Goal: Task Accomplishment & Management: Use online tool/utility

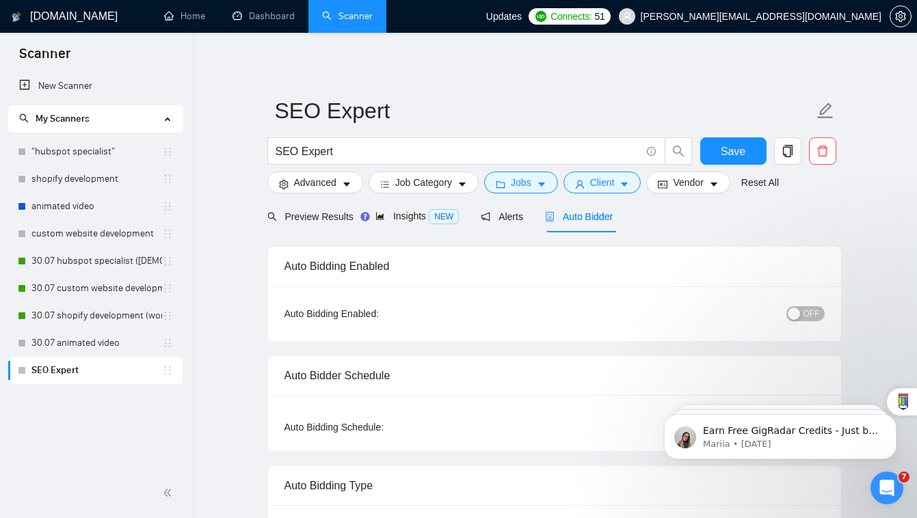
click at [801, 311] on button "OFF" at bounding box center [806, 313] width 38 height 15
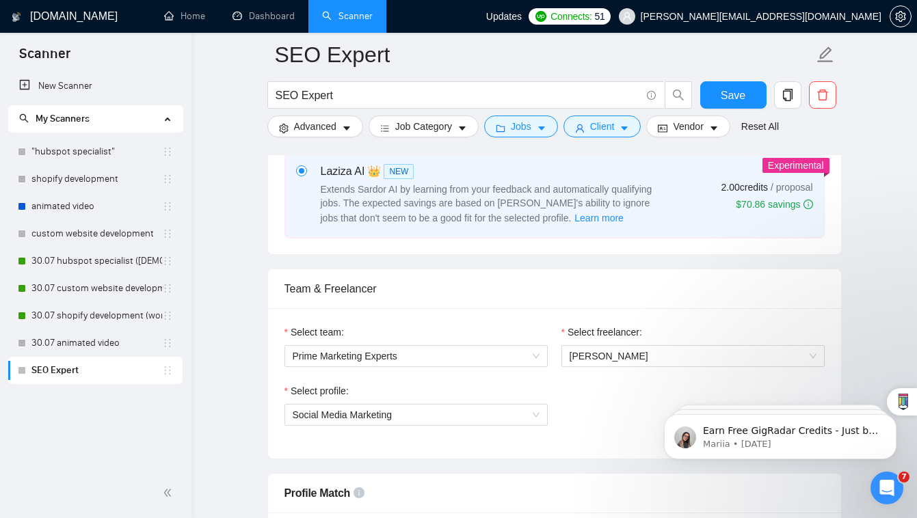
scroll to position [575, 0]
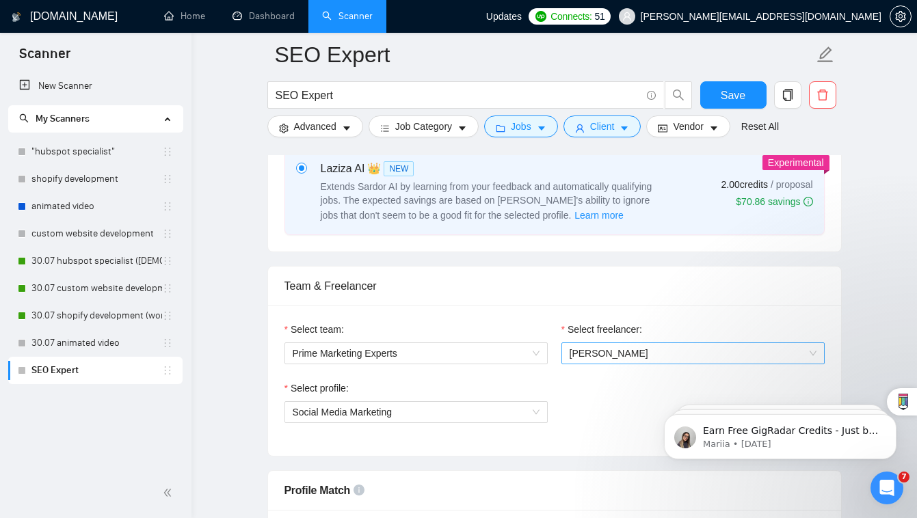
click at [609, 348] on span "[PERSON_NAME]" at bounding box center [609, 353] width 79 height 11
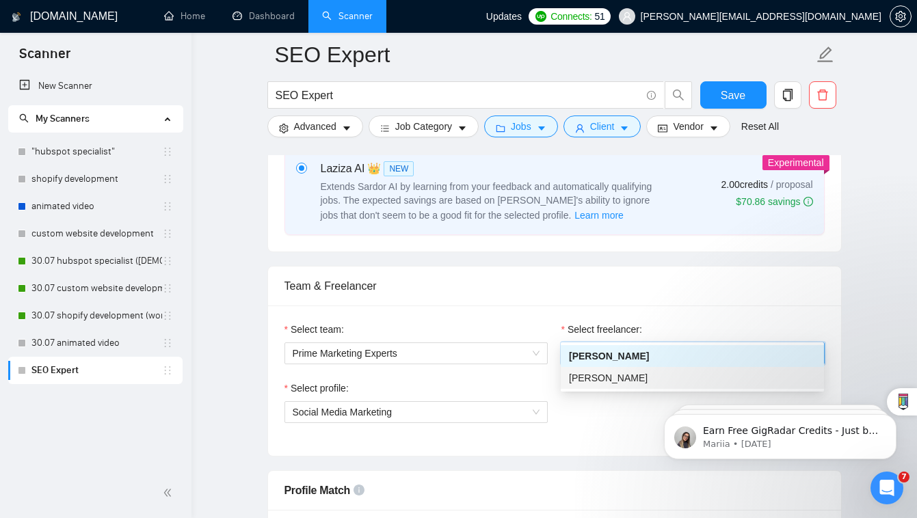
click at [612, 385] on div "[PERSON_NAME]" at bounding box center [692, 378] width 247 height 15
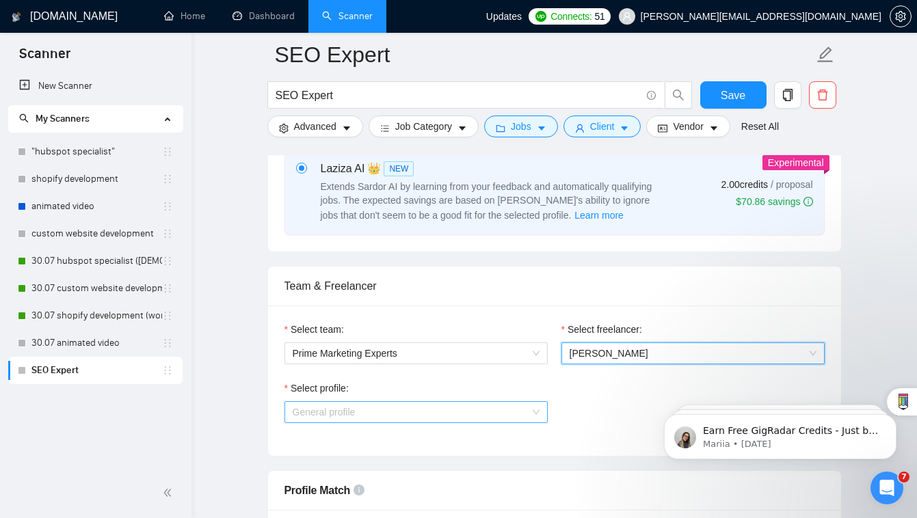
click at [516, 402] on span "General profile" at bounding box center [416, 412] width 247 height 21
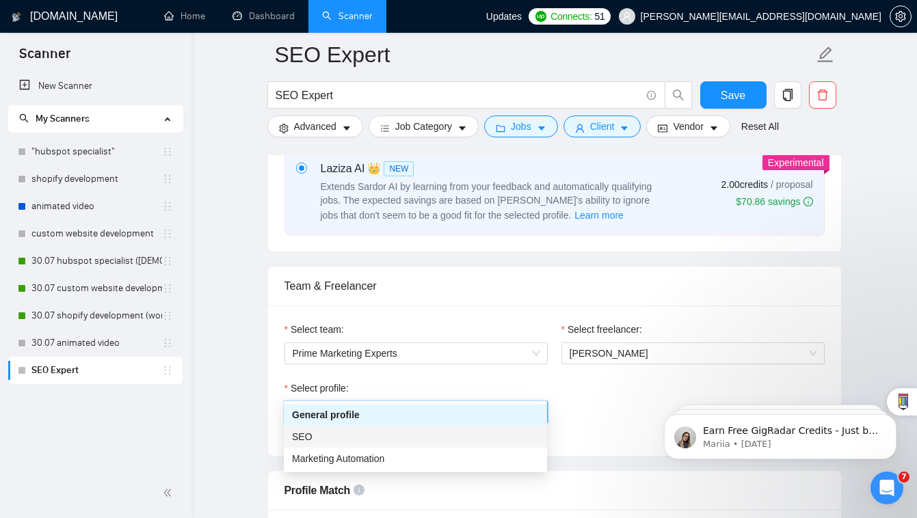
click at [499, 437] on div "SEO" at bounding box center [415, 437] width 247 height 15
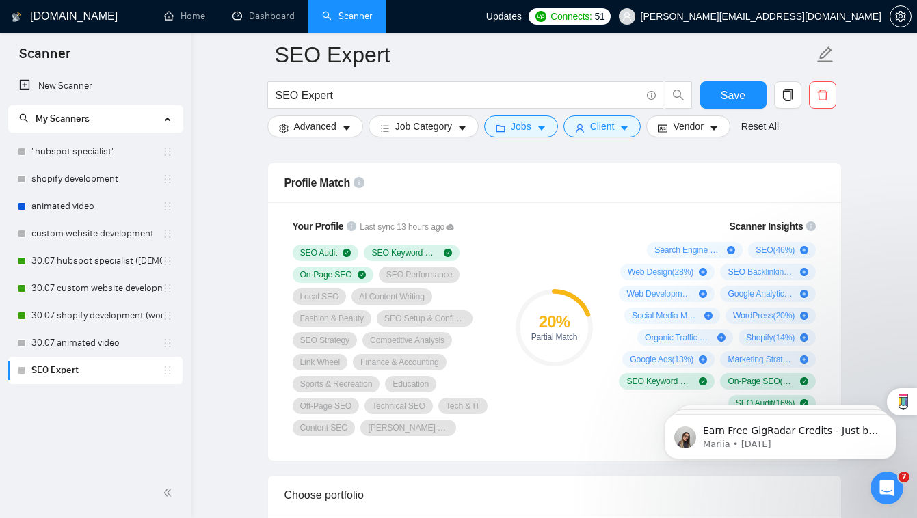
scroll to position [876, 0]
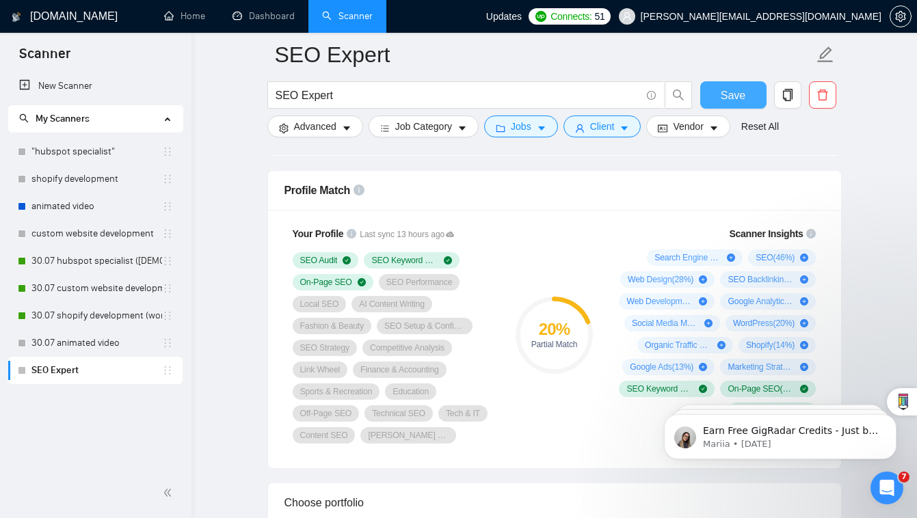
click at [731, 89] on span "Save" at bounding box center [733, 95] width 25 height 17
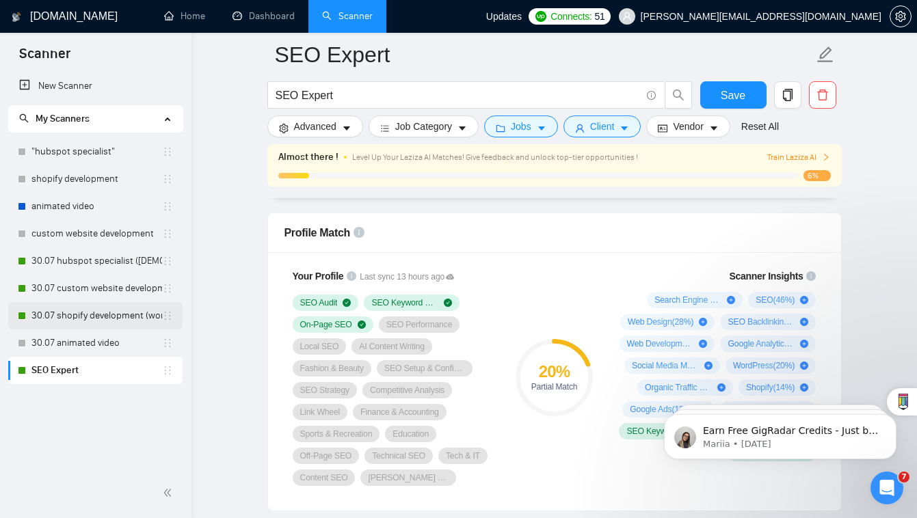
click at [114, 319] on link "30.07 shopify development (worldwide)" at bounding box center [96, 315] width 131 height 27
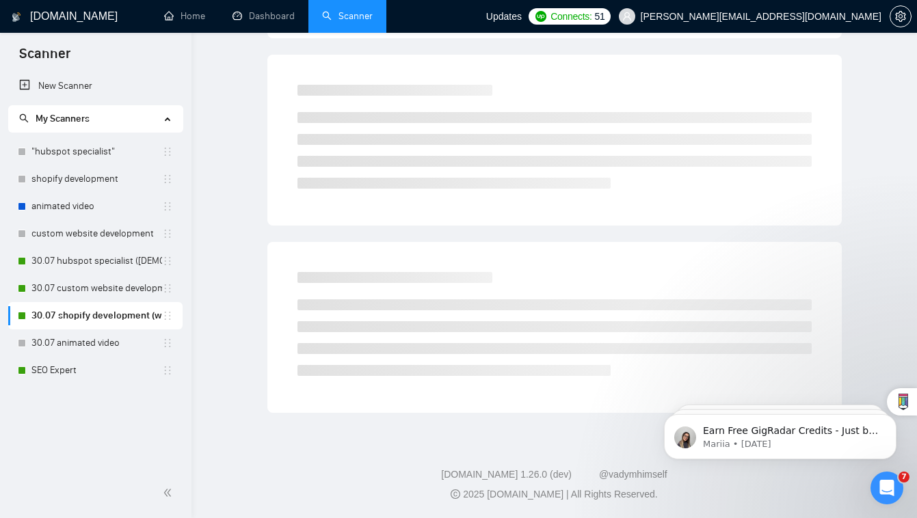
scroll to position [23, 0]
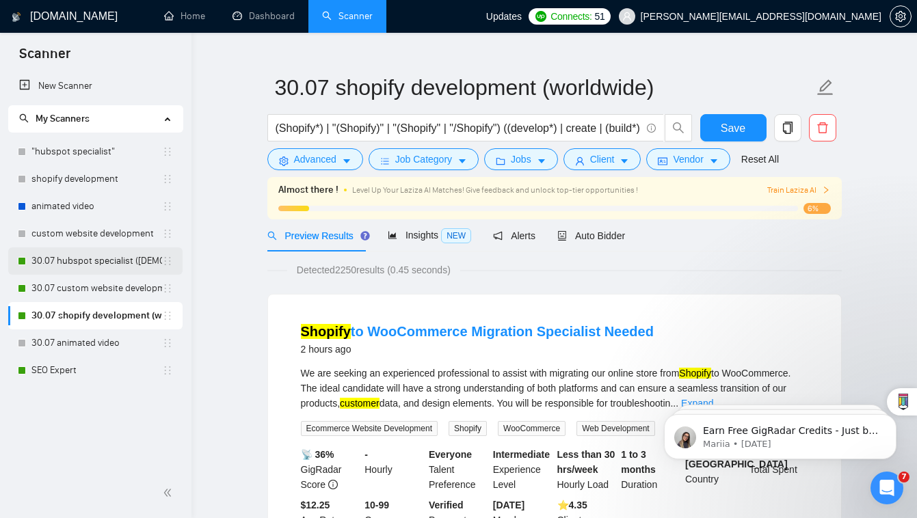
click at [135, 263] on link "30.07 hubspot specialist ([DEMOGRAPHIC_DATA] - not for residents)" at bounding box center [96, 261] width 131 height 27
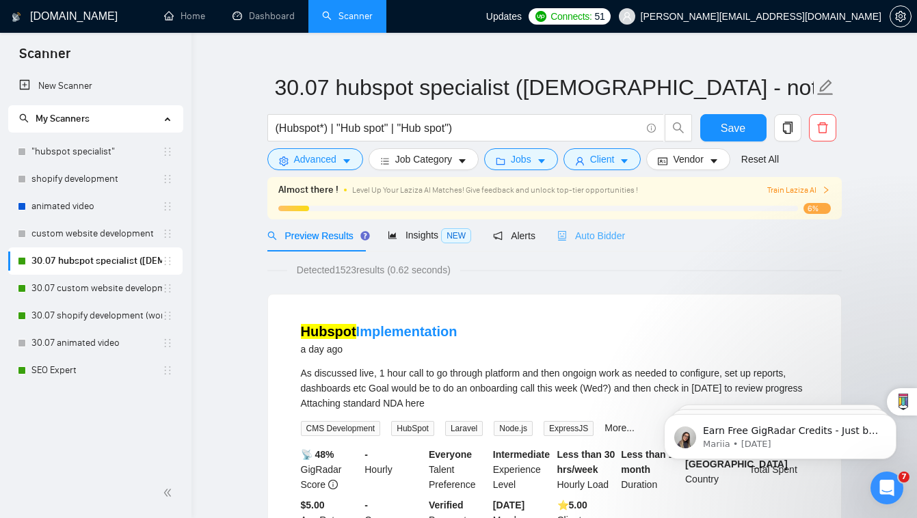
click at [602, 246] on div "Auto Bidder" at bounding box center [591, 236] width 68 height 32
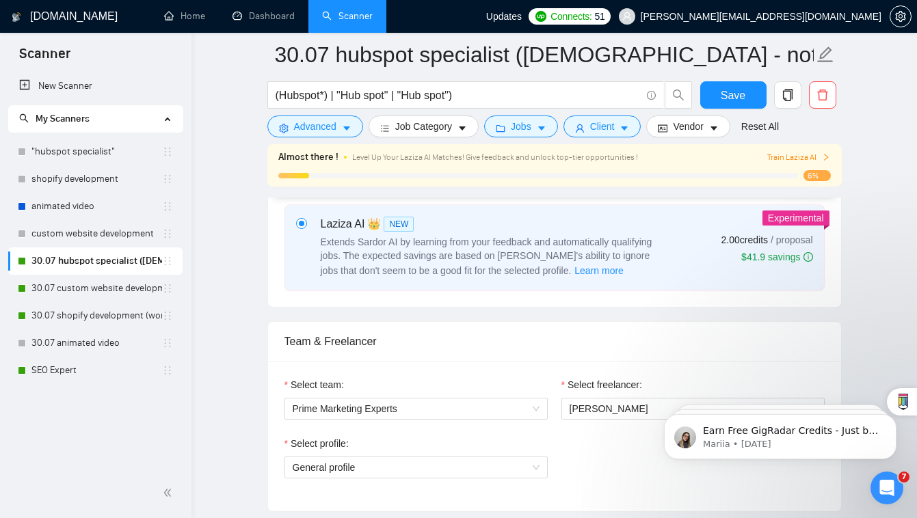
scroll to position [661, 0]
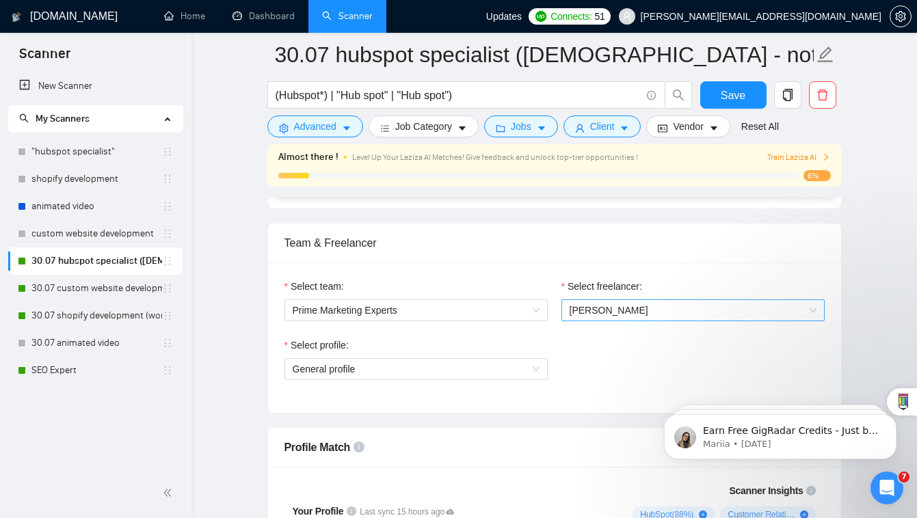
click at [621, 305] on span "[PERSON_NAME]" at bounding box center [609, 310] width 79 height 11
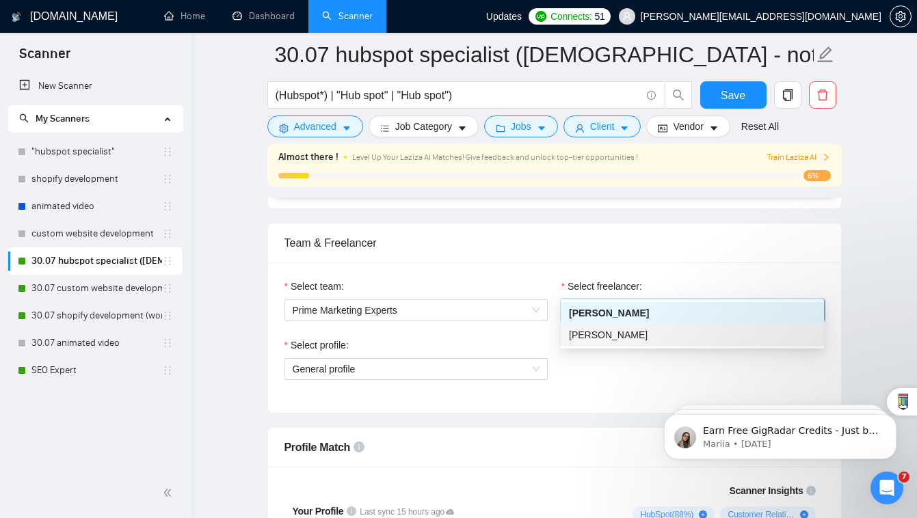
click at [631, 343] on div "[PERSON_NAME]" at bounding box center [692, 335] width 263 height 22
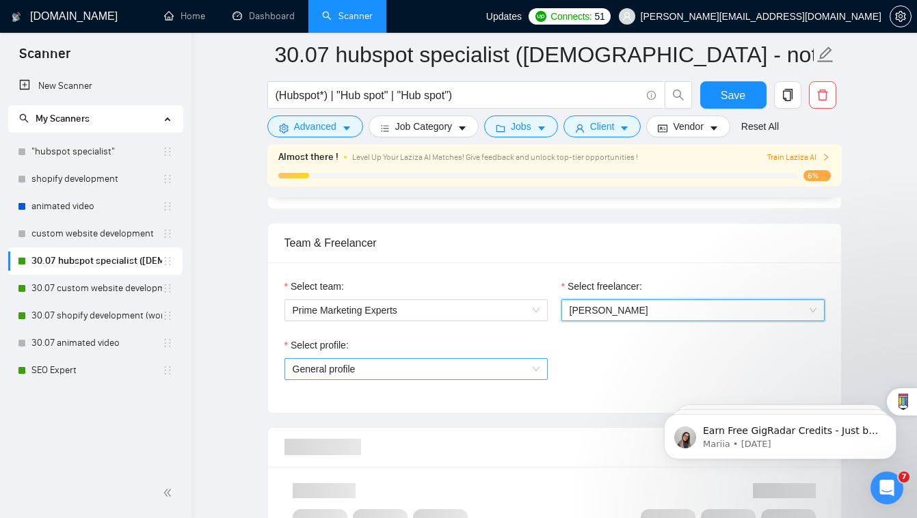
click at [487, 359] on span "General profile" at bounding box center [416, 369] width 247 height 21
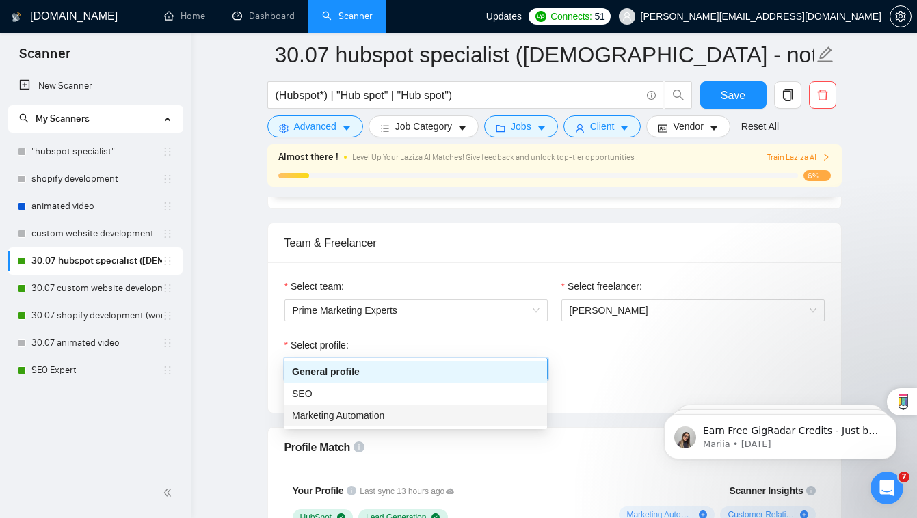
click at [484, 412] on div "Marketing Automation" at bounding box center [415, 415] width 247 height 15
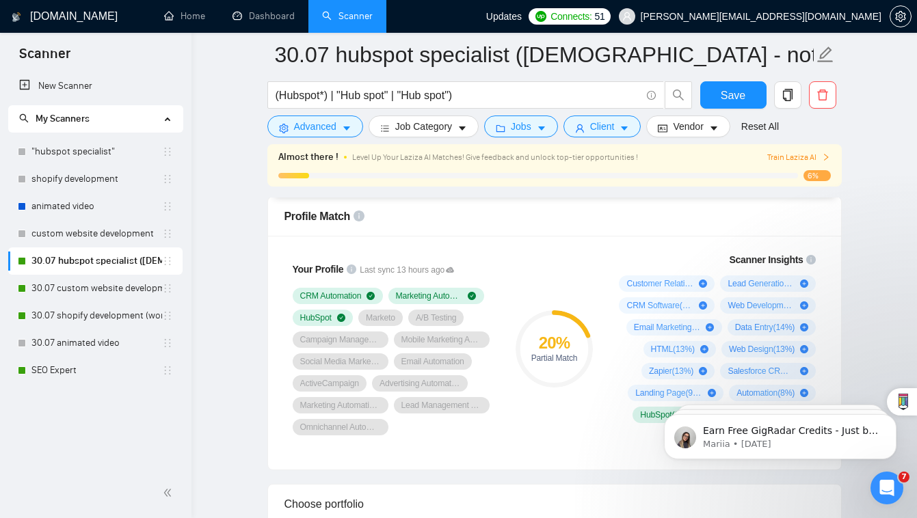
scroll to position [893, 0]
